Goal: Use online tool/utility

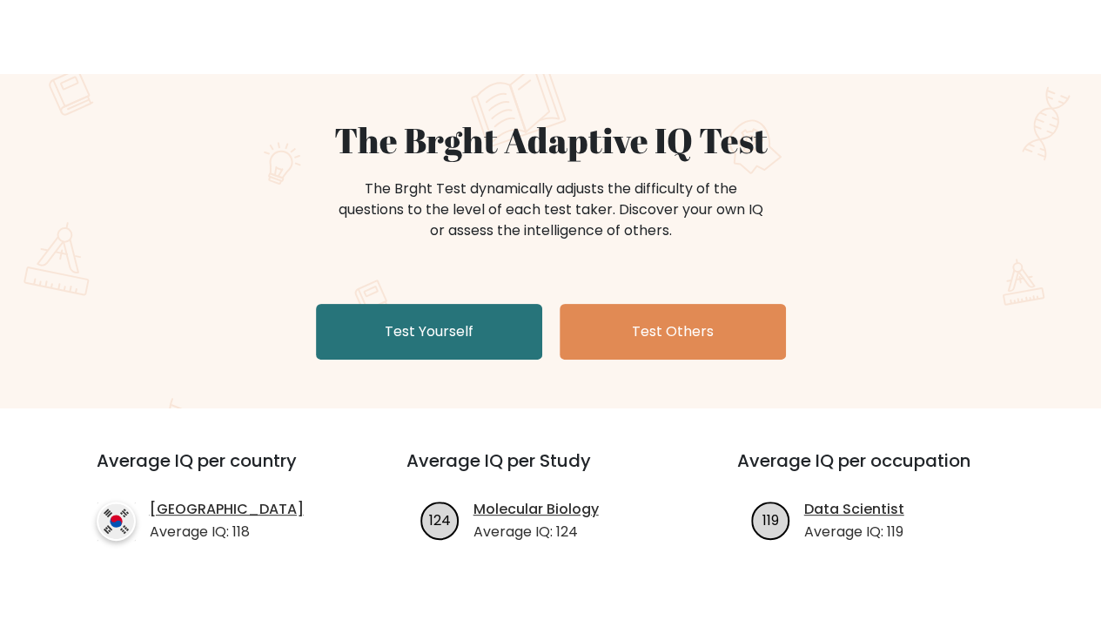
scroll to position [143, 0]
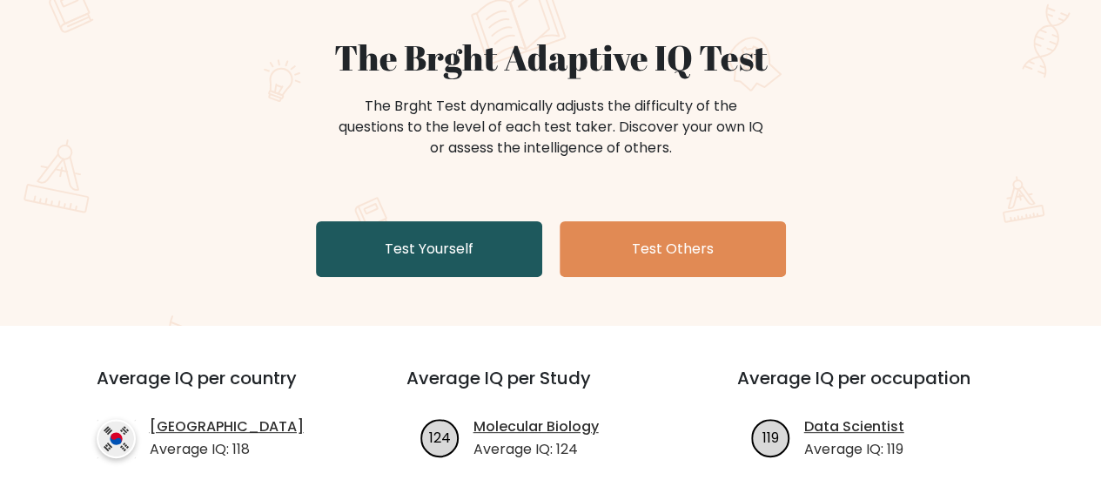
click at [490, 234] on link "Test Yourself" at bounding box center [429, 249] width 226 height 56
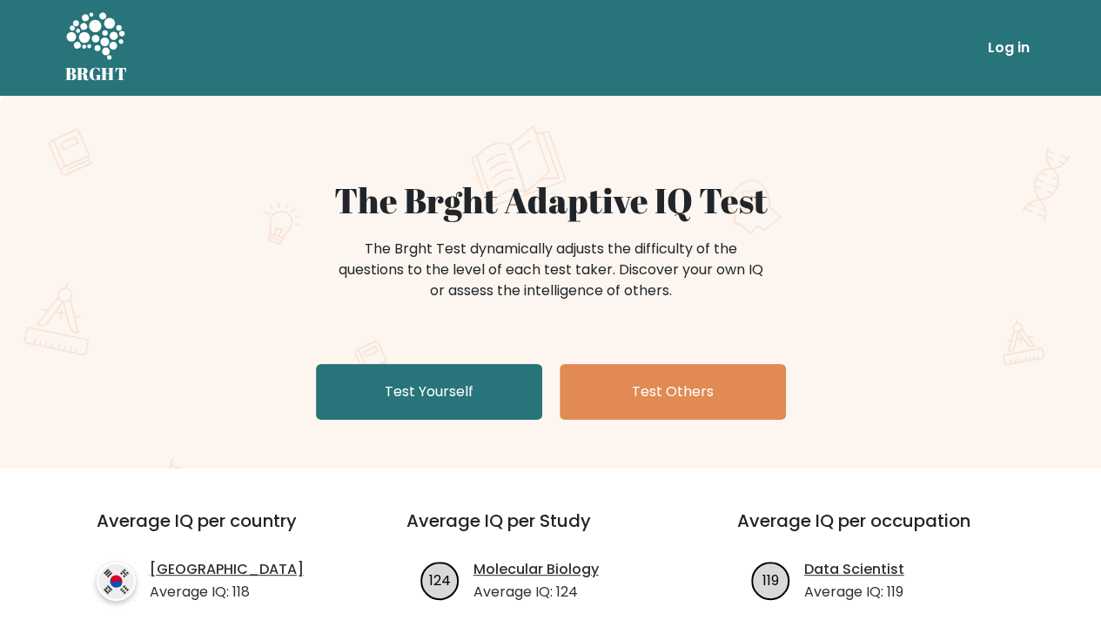
scroll to position [0, 0]
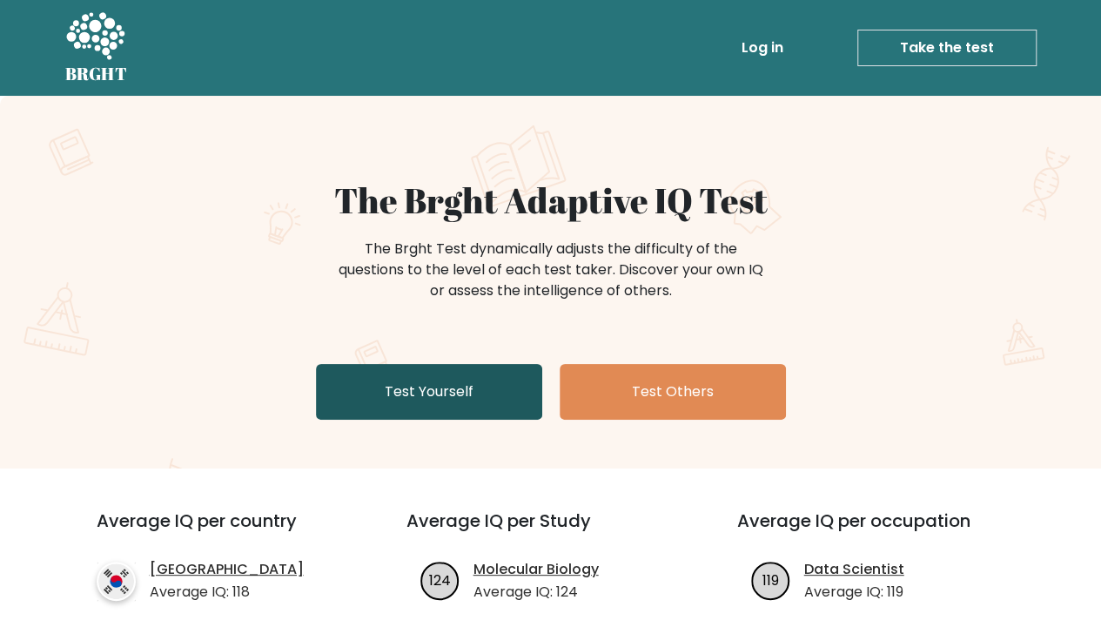
click at [400, 390] on link "Test Yourself" at bounding box center [429, 392] width 226 height 56
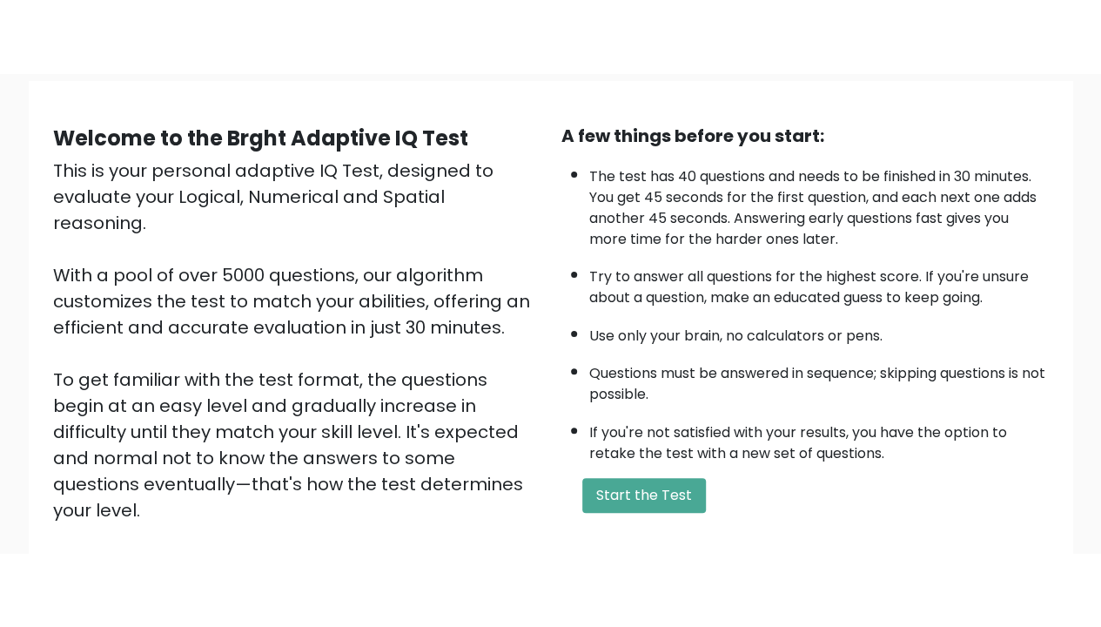
scroll to position [125, 0]
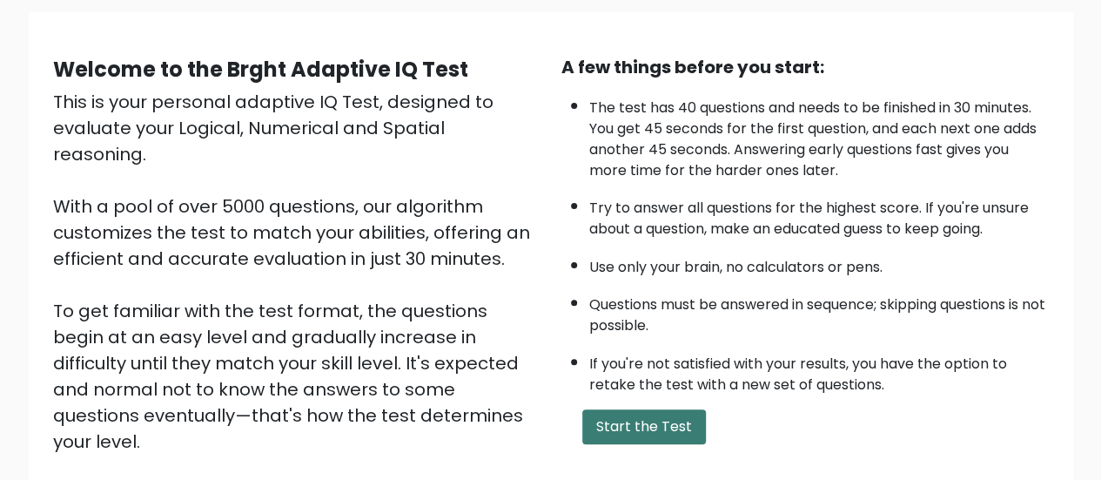
click at [635, 410] on button "Start the Test" at bounding box center [644, 426] width 124 height 35
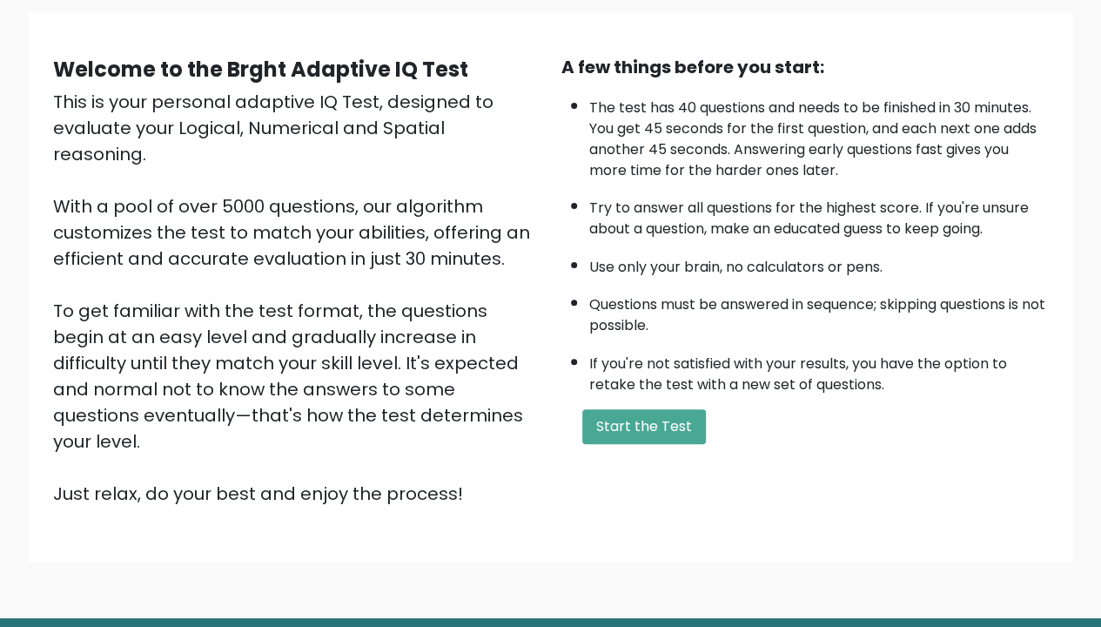
scroll to position [0, 0]
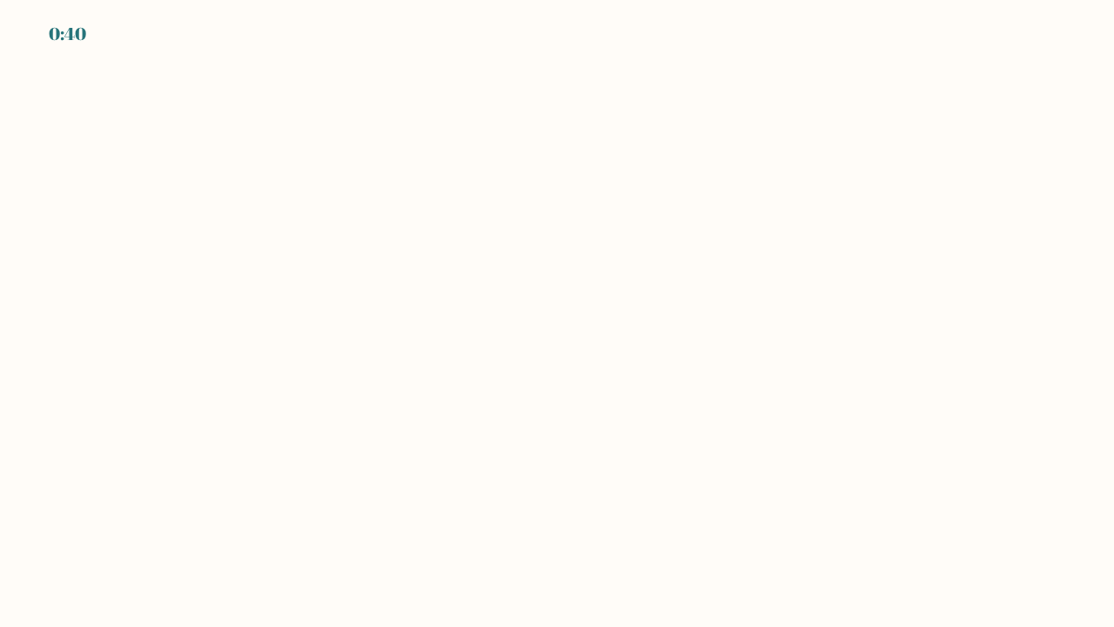
click at [581, 70] on body "0:40" at bounding box center [557, 313] width 1114 height 627
